Goal: Feedback & Contribution: Submit feedback/report problem

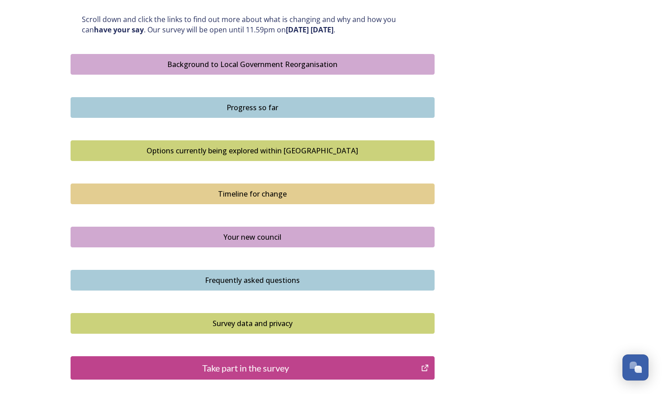
scroll to position [574, 0]
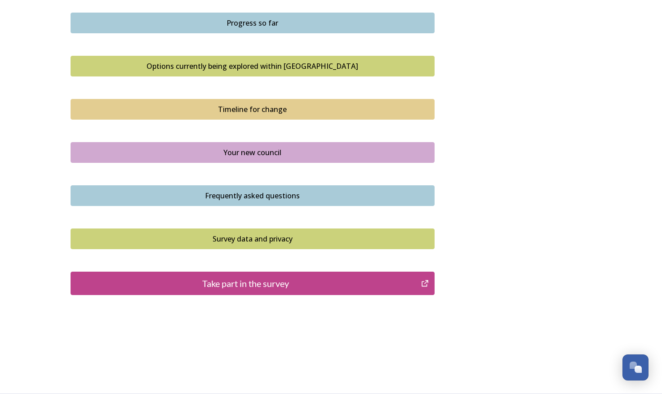
click at [233, 282] on div "Take part in the survey" at bounding box center [246, 283] width 341 height 13
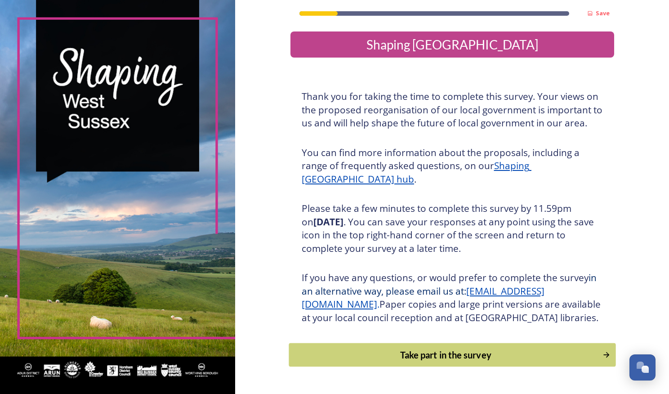
click at [426, 362] on div "Take part in the survey" at bounding box center [446, 354] width 304 height 13
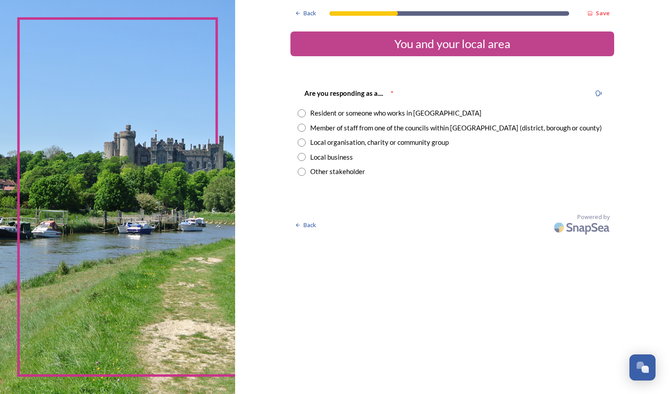
click at [302, 129] on input "radio" at bounding box center [302, 128] width 8 height 8
radio input "true"
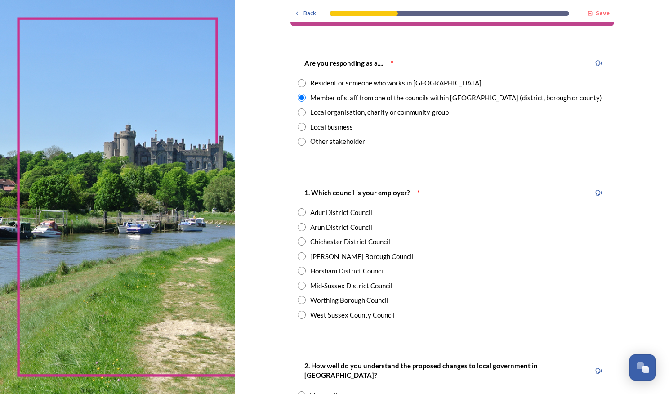
scroll to position [45, 0]
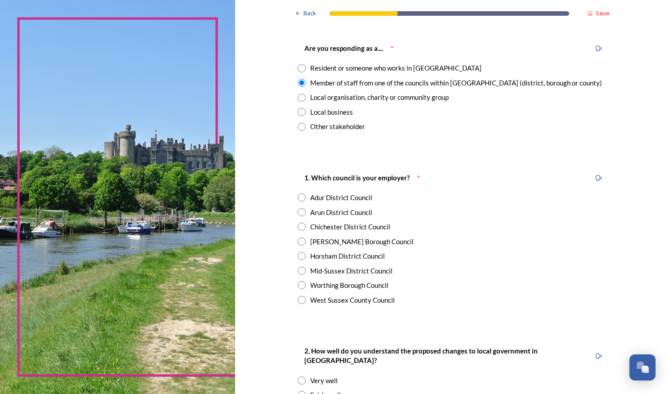
click at [298, 196] on input "radio" at bounding box center [302, 197] width 8 height 8
radio input "true"
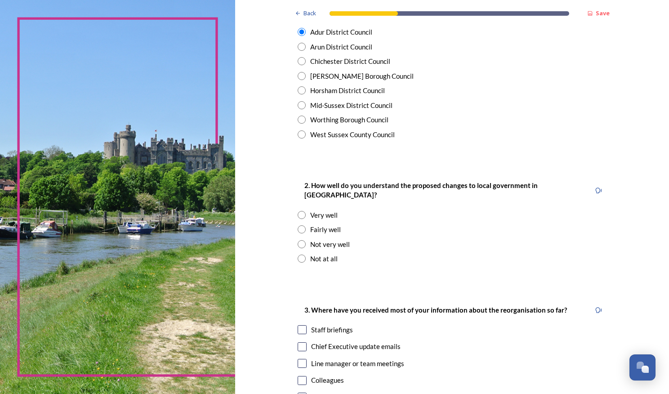
scroll to position [225, 0]
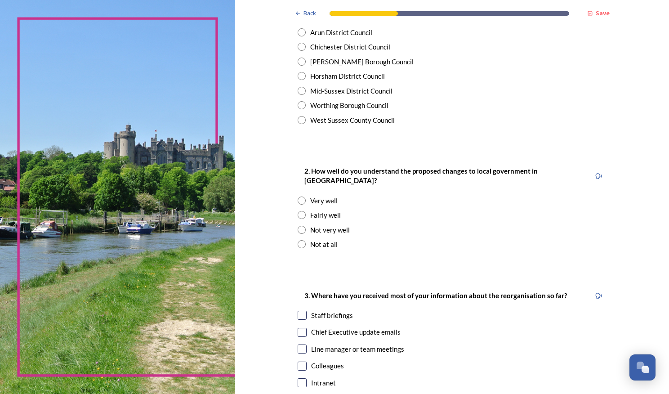
click at [300, 211] on input "radio" at bounding box center [302, 215] width 8 height 8
radio input "true"
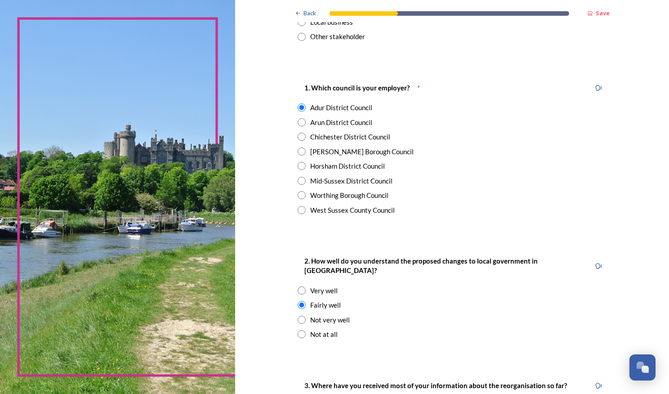
scroll to position [0, 0]
